Goal: Transaction & Acquisition: Purchase product/service

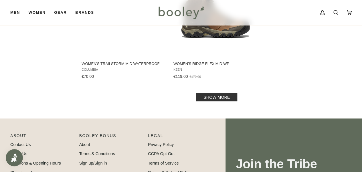
scroll to position [789, 0]
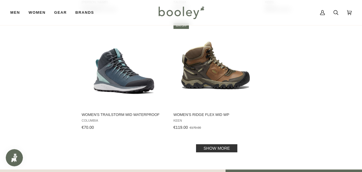
click at [216, 150] on link "Show more" at bounding box center [216, 148] width 41 height 8
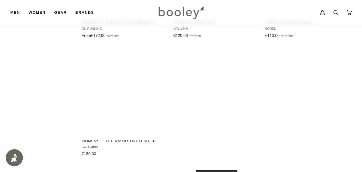
scroll to position [1610, 0]
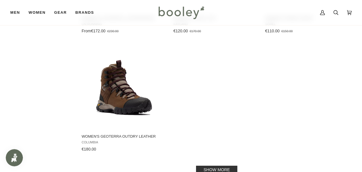
click at [205, 166] on link "Show more" at bounding box center [216, 170] width 41 height 8
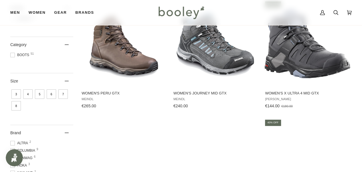
scroll to position [76, 0]
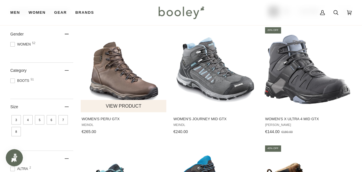
click at [121, 106] on button "View product" at bounding box center [124, 106] width 86 height 12
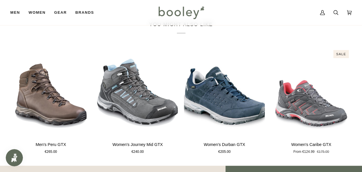
scroll to position [340, 0]
